Goal: Task Accomplishment & Management: Use online tool/utility

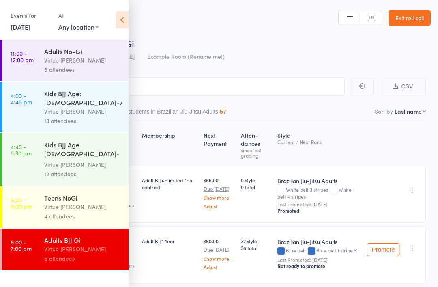
click at [30, 27] on link "[DATE]" at bounding box center [21, 26] width 20 height 9
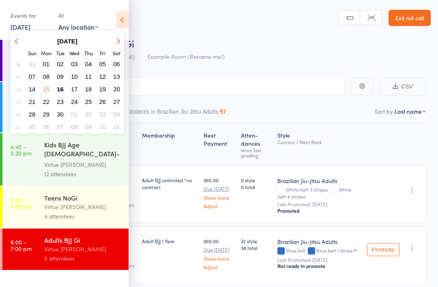
click at [57, 93] on span "16" at bounding box center [60, 89] width 7 height 7
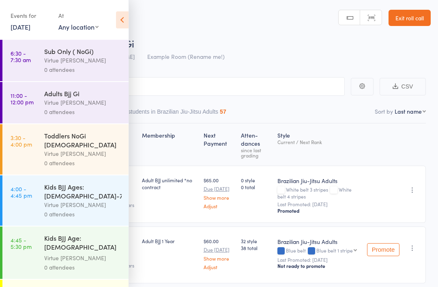
click at [121, 24] on icon at bounding box center [122, 19] width 13 height 17
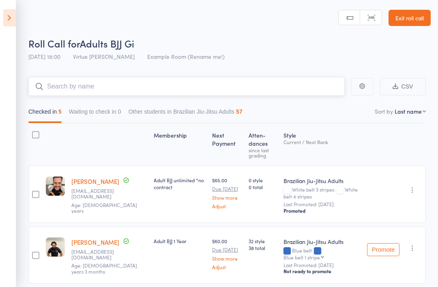
click at [148, 90] on input "search" at bounding box center [186, 86] width 317 height 19
click at [14, 24] on icon at bounding box center [9, 17] width 13 height 17
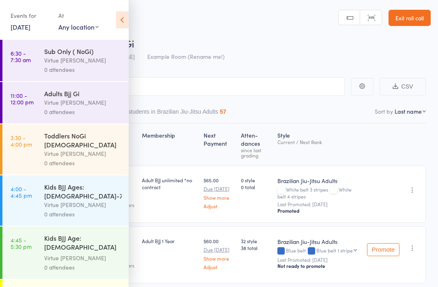
click at [23, 29] on link "[DATE]" at bounding box center [21, 26] width 20 height 9
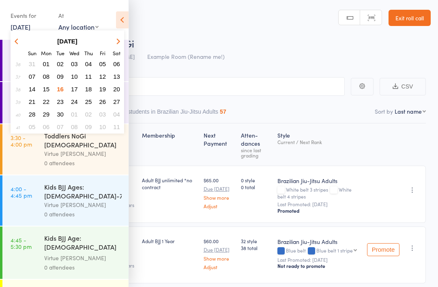
click at [65, 91] on button "16" at bounding box center [60, 89] width 13 height 11
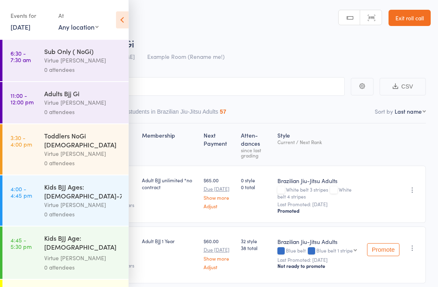
click at [97, 65] on div "Virtue [PERSON_NAME]" at bounding box center [83, 60] width 78 height 9
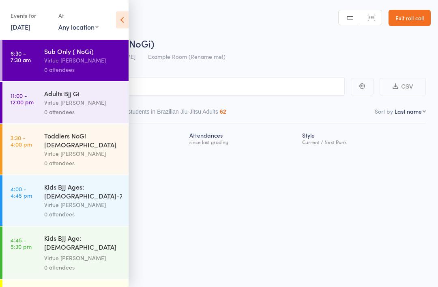
click at [127, 16] on icon at bounding box center [122, 19] width 13 height 17
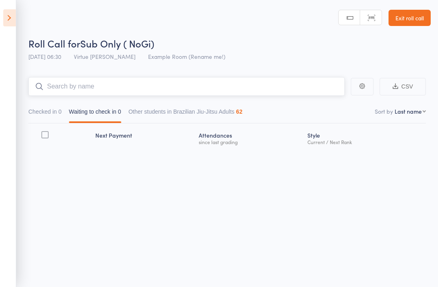
click at [145, 86] on input "search" at bounding box center [186, 86] width 317 height 19
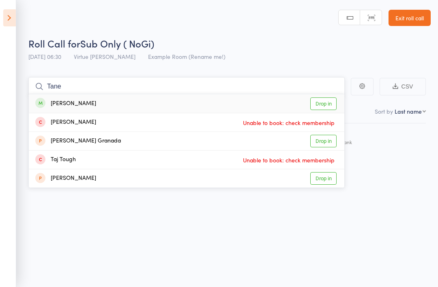
type input "Tane"
click at [329, 101] on link "Drop in" at bounding box center [323, 103] width 26 height 13
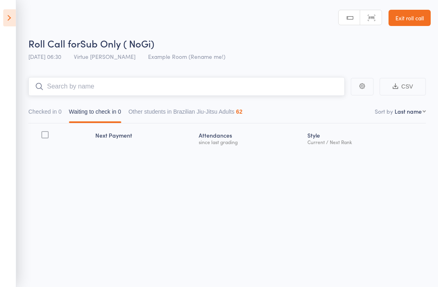
click at [256, 88] on input "search" at bounding box center [186, 86] width 317 height 19
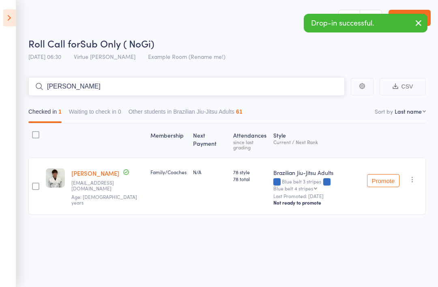
click at [289, 94] on input "[PERSON_NAME]" at bounding box center [186, 86] width 317 height 19
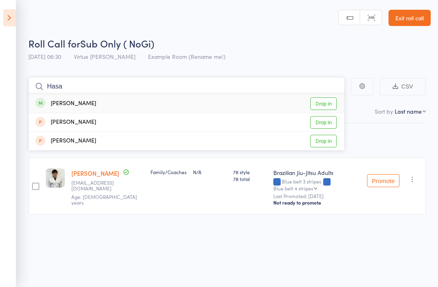
type input "Hasa"
click at [325, 98] on link "Drop in" at bounding box center [323, 103] width 26 height 13
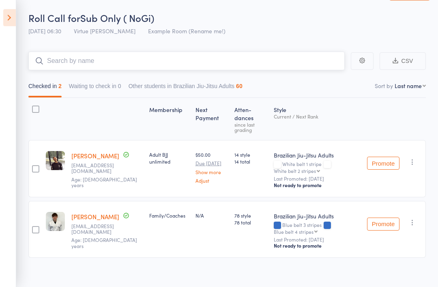
scroll to position [26, 0]
click at [237, 60] on input "search" at bounding box center [186, 60] width 317 height 19
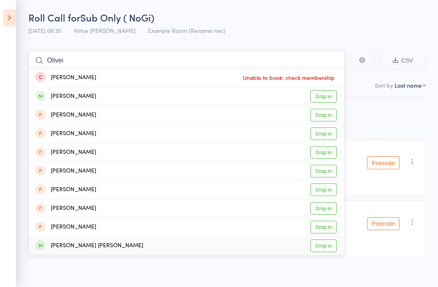
type input "Olivei"
click at [319, 242] on link "Drop in" at bounding box center [323, 245] width 26 height 13
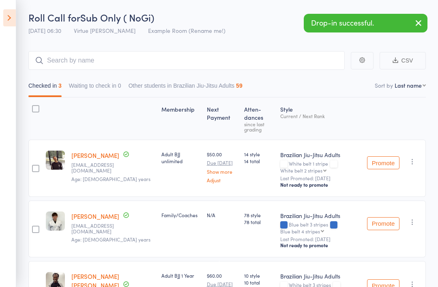
click at [261, 21] on div "Roll Call for Sub Only ( NoGi)" at bounding box center [229, 17] width 403 height 13
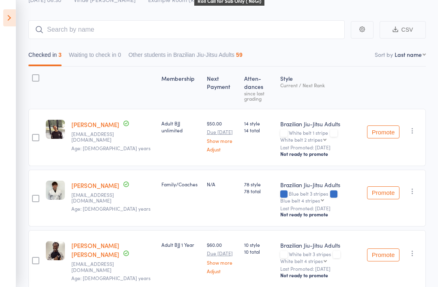
scroll to position [61, 0]
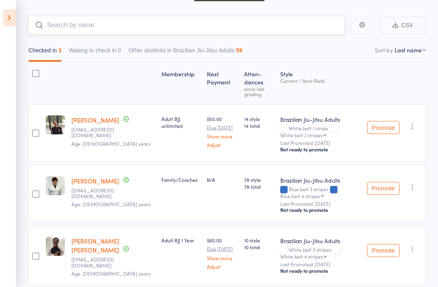
click at [61, 26] on input "search" at bounding box center [186, 25] width 317 height 19
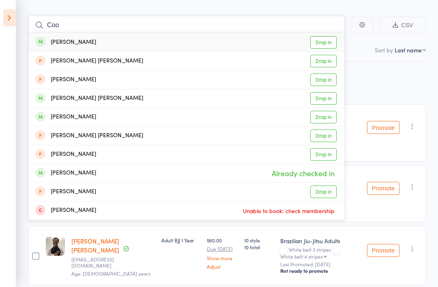
type input "Coo"
click at [326, 36] on link "Drop in" at bounding box center [323, 42] width 26 height 13
